Goal: Transaction & Acquisition: Subscribe to service/newsletter

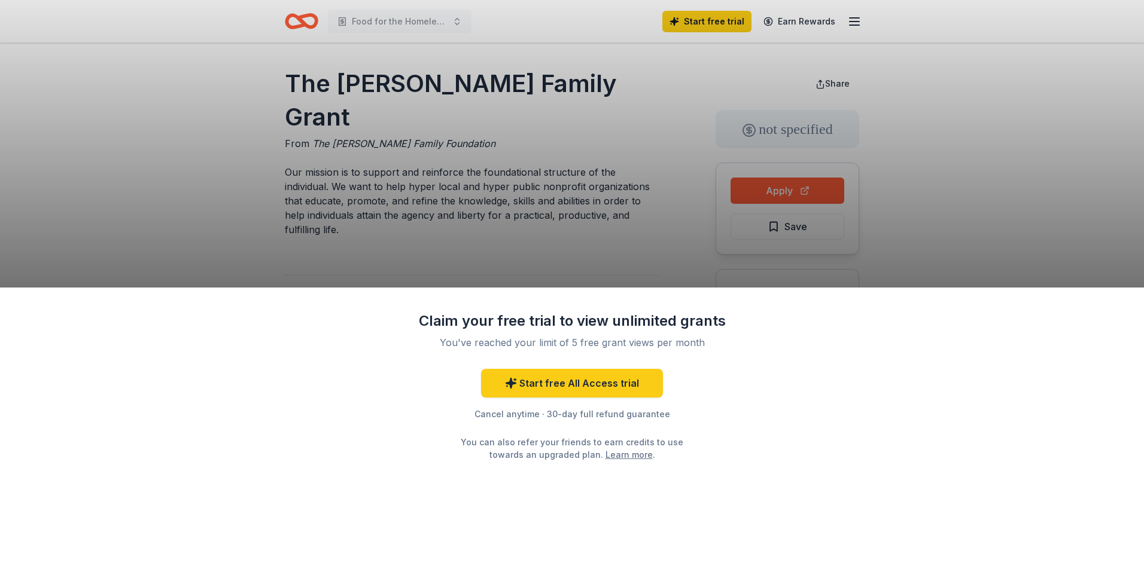
click at [760, 189] on div "Claim your free trial to view unlimited grants You've reached your limit of 5 f…" at bounding box center [572, 287] width 1144 height 575
click at [760, 188] on div "Claim your free trial to view unlimited grants You've reached your limit of 5 f…" at bounding box center [572, 287] width 1144 height 575
click at [779, 190] on div "Claim your free trial to view unlimited grants You've reached your limit of 5 f…" at bounding box center [572, 287] width 1144 height 575
click at [555, 380] on link "Start free All Access trial" at bounding box center [572, 383] width 182 height 29
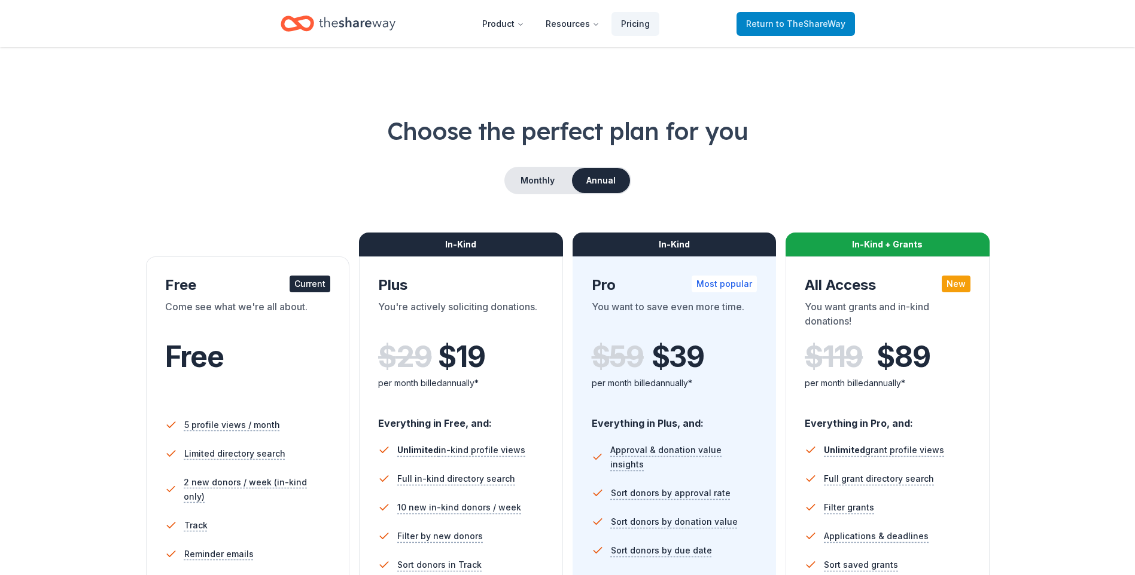
click at [779, 23] on span "Return to TheShareWay" at bounding box center [795, 24] width 99 height 14
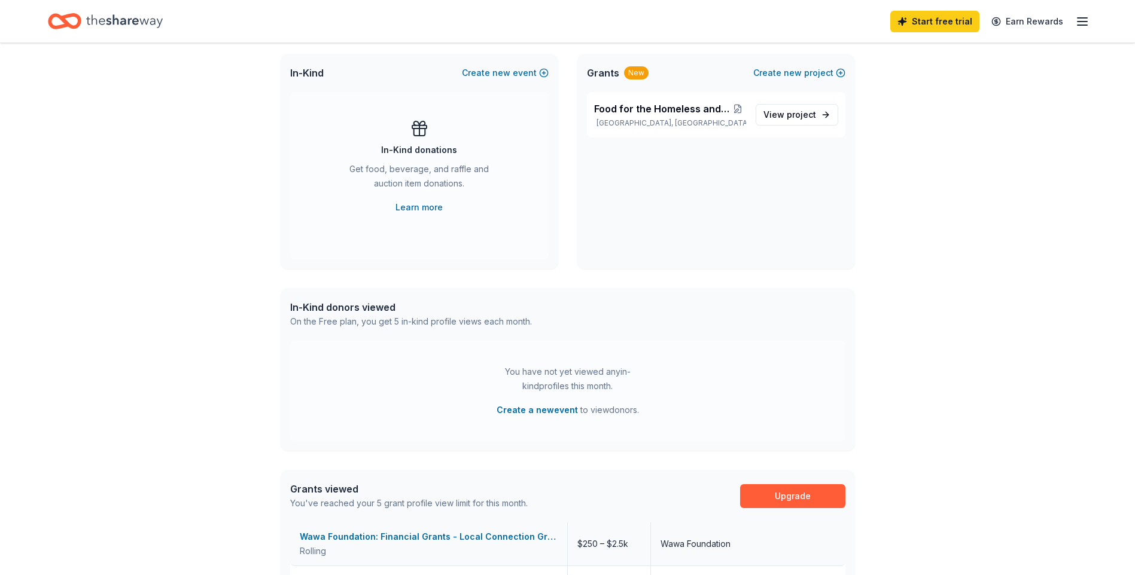
scroll to position [552, 0]
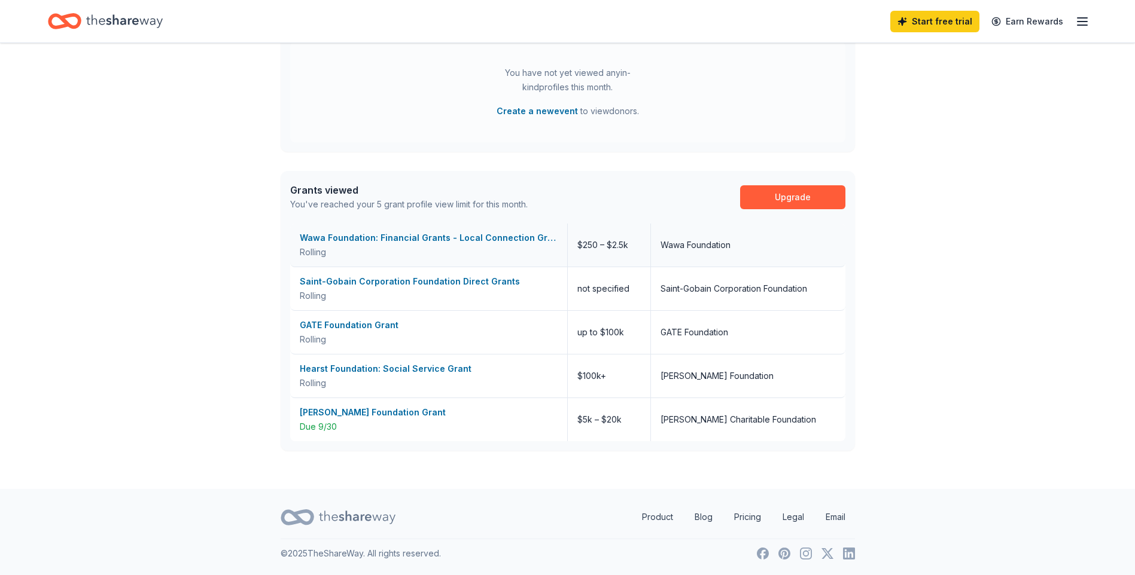
click at [331, 235] on div "Wawa Foundation: Financial Grants - Local Connection Grants (Grants less than $…" at bounding box center [429, 238] width 258 height 14
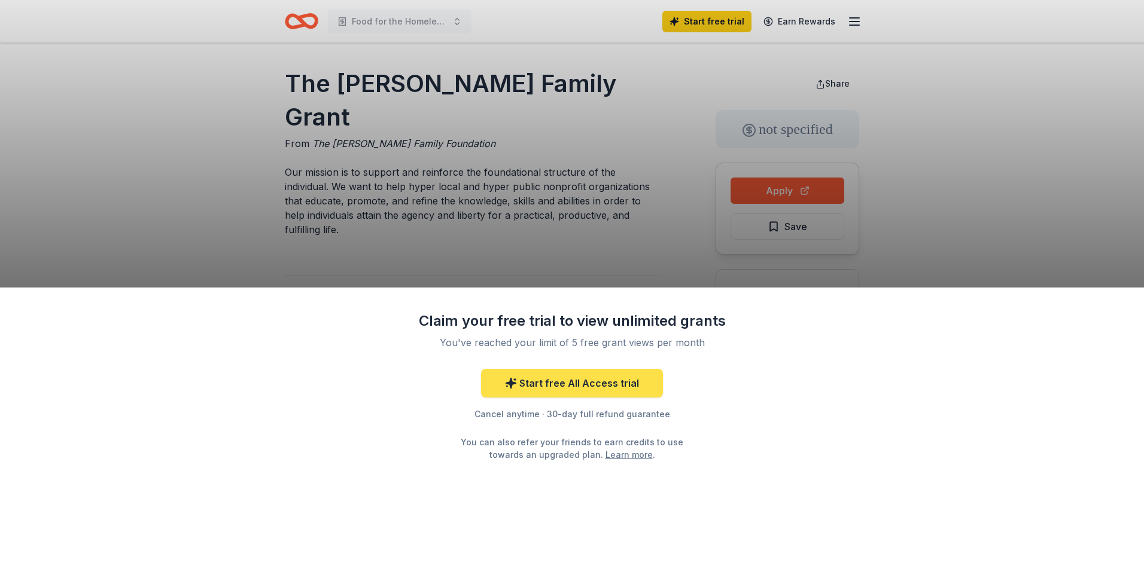
click at [565, 380] on link "Start free All Access trial" at bounding box center [572, 383] width 182 height 29
click at [756, 185] on div "Claim your free trial to view unlimited grants You've reached your limit of 5 f…" at bounding box center [572, 287] width 1144 height 575
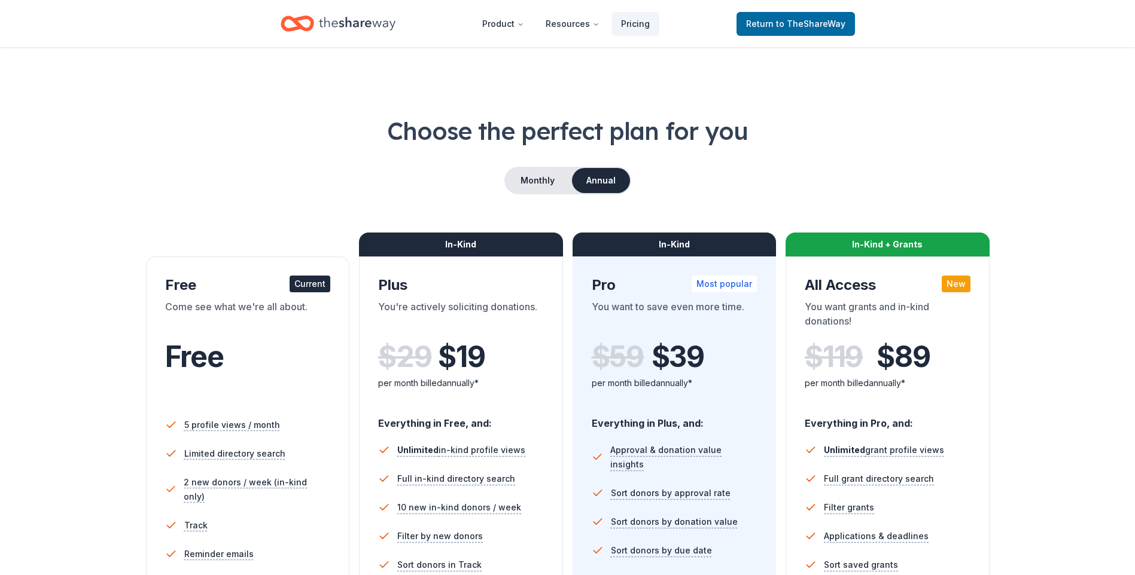
click at [318, 278] on div "Current" at bounding box center [310, 284] width 41 height 17
